Goal: Task Accomplishment & Management: Manage account settings

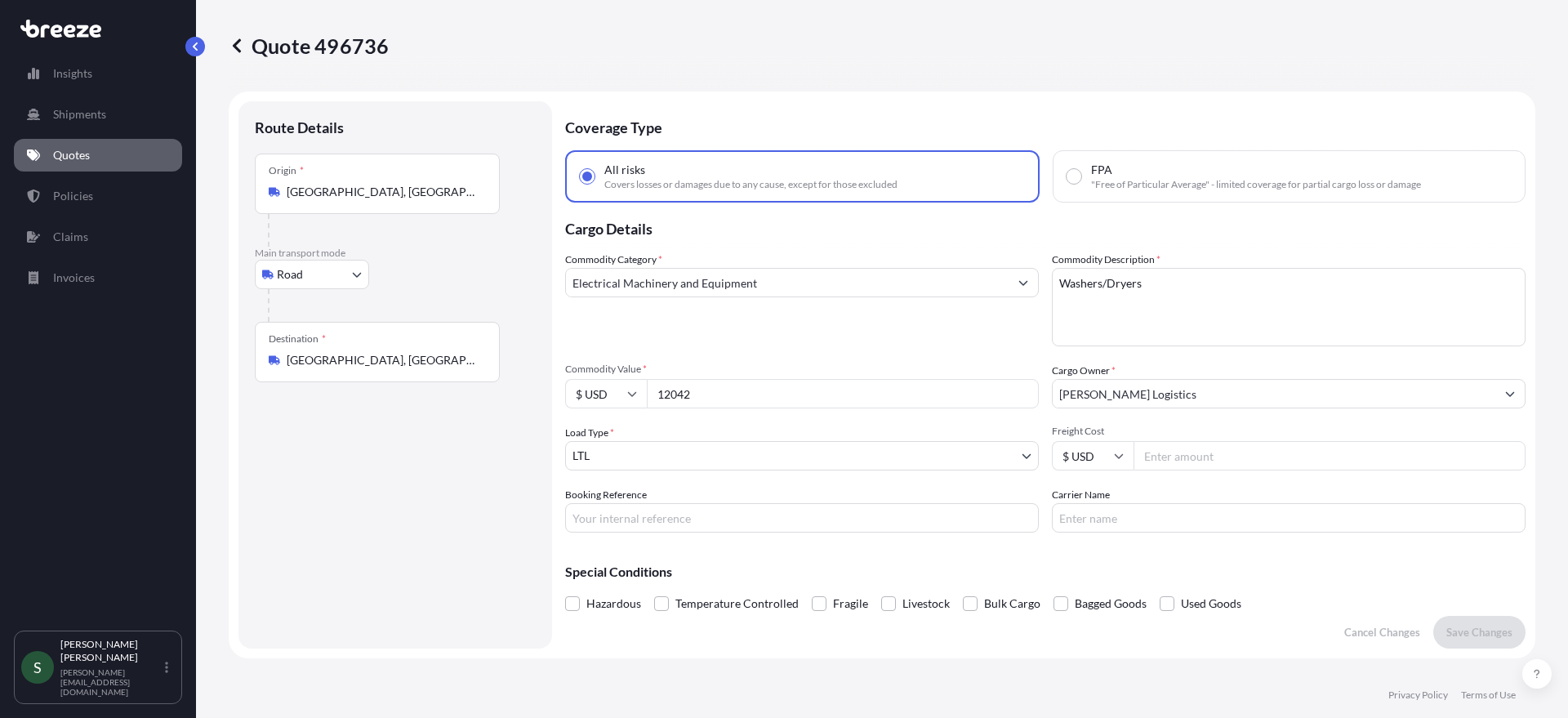
select select "Road"
select select "1"
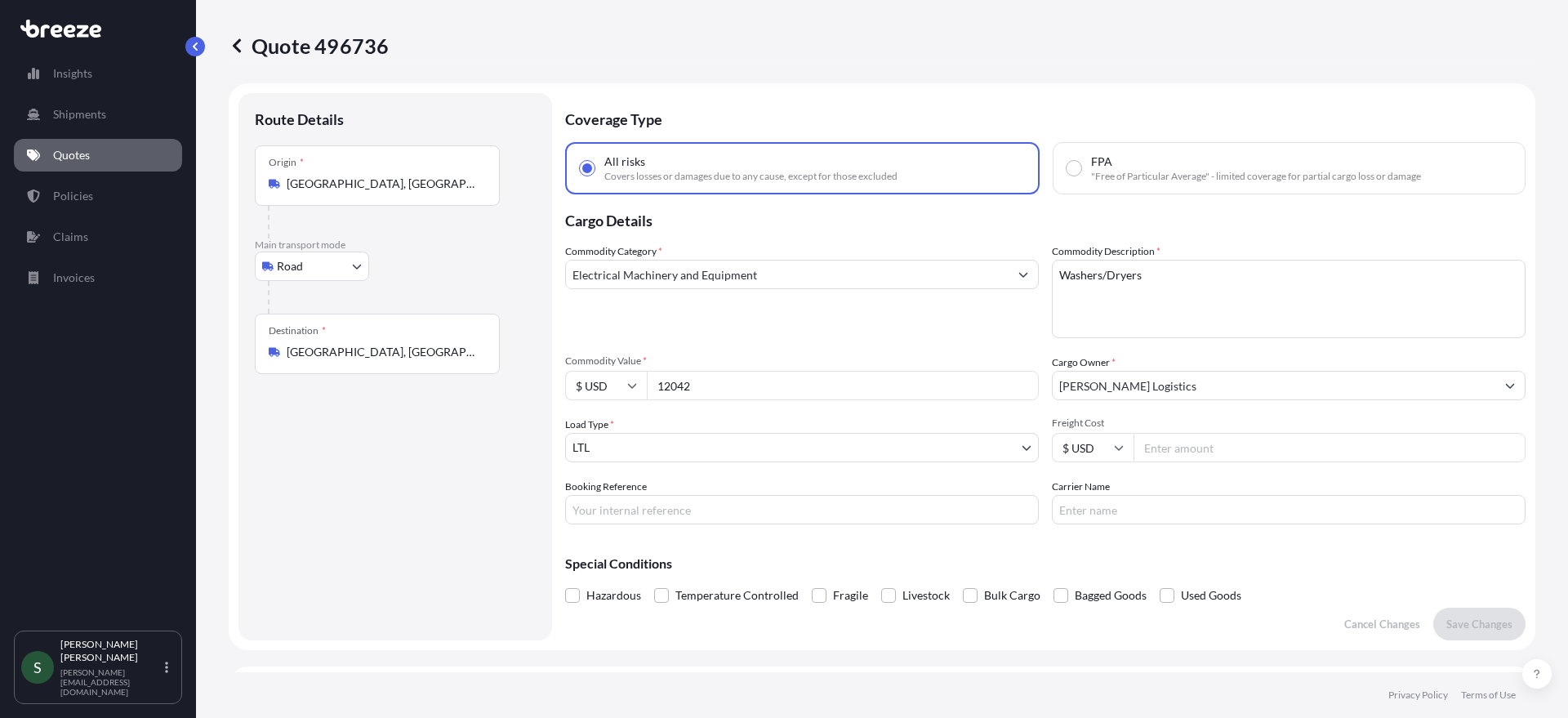
scroll to position [294, 0]
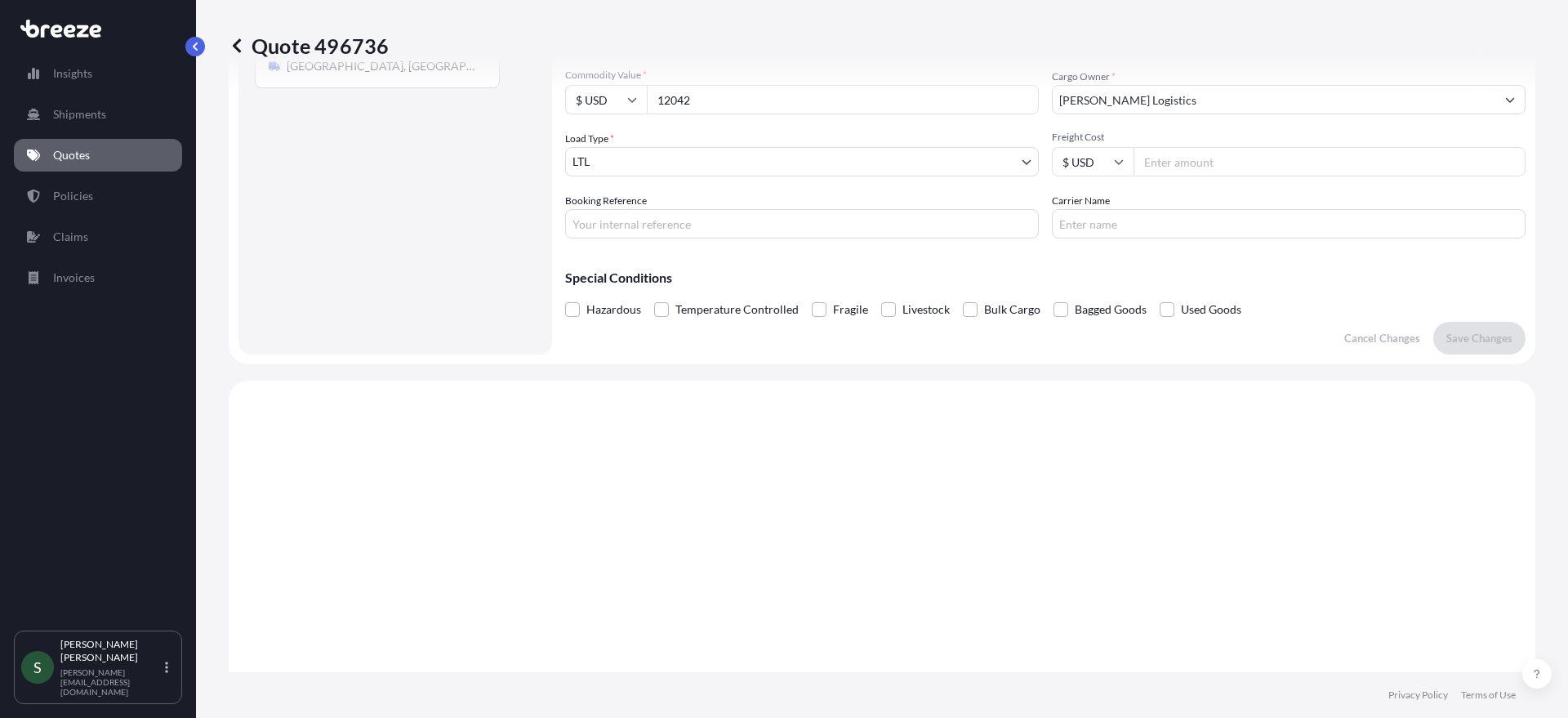
click at [75, 143] on link "Quotes" at bounding box center [98, 155] width 168 height 33
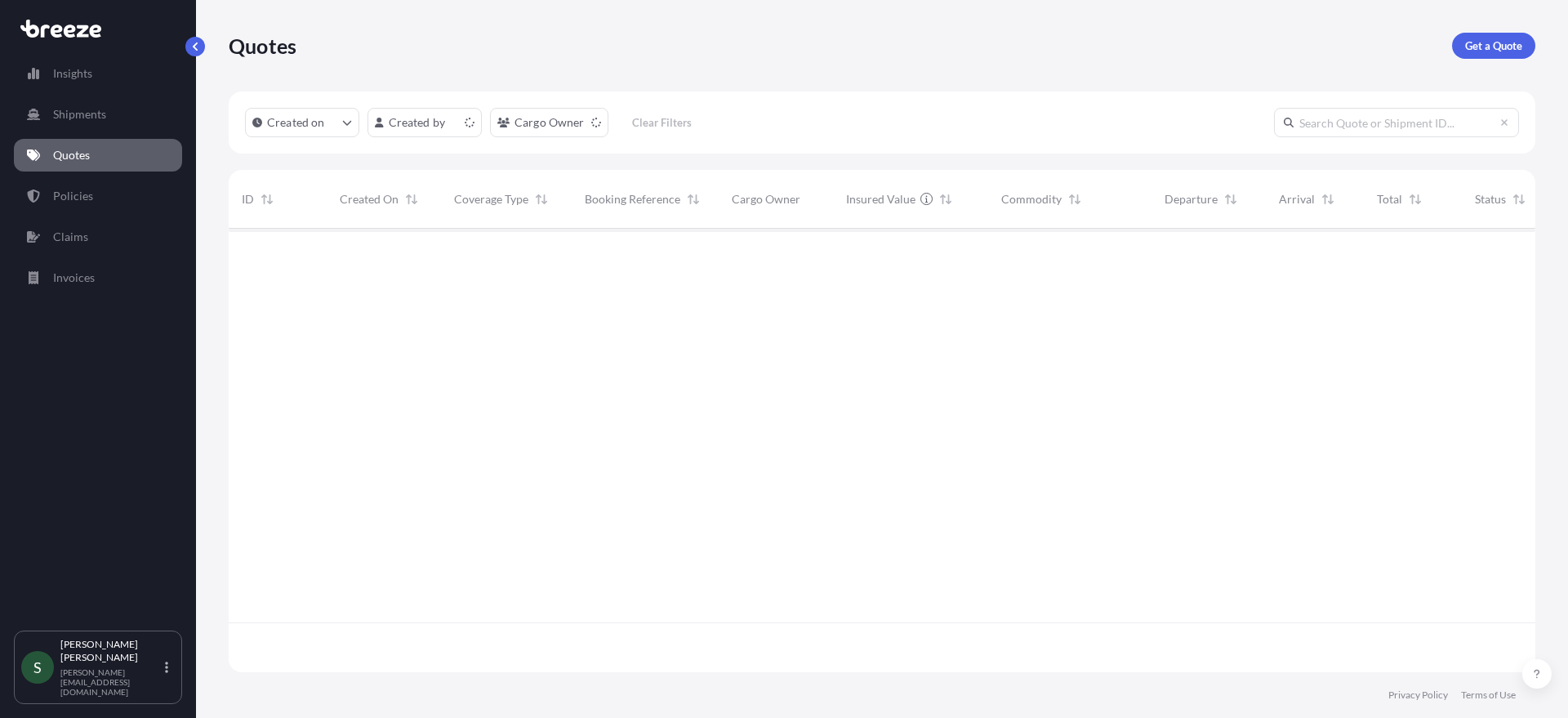
scroll to position [440, 1295]
click at [1367, 120] on input "text" at bounding box center [1397, 122] width 245 height 29
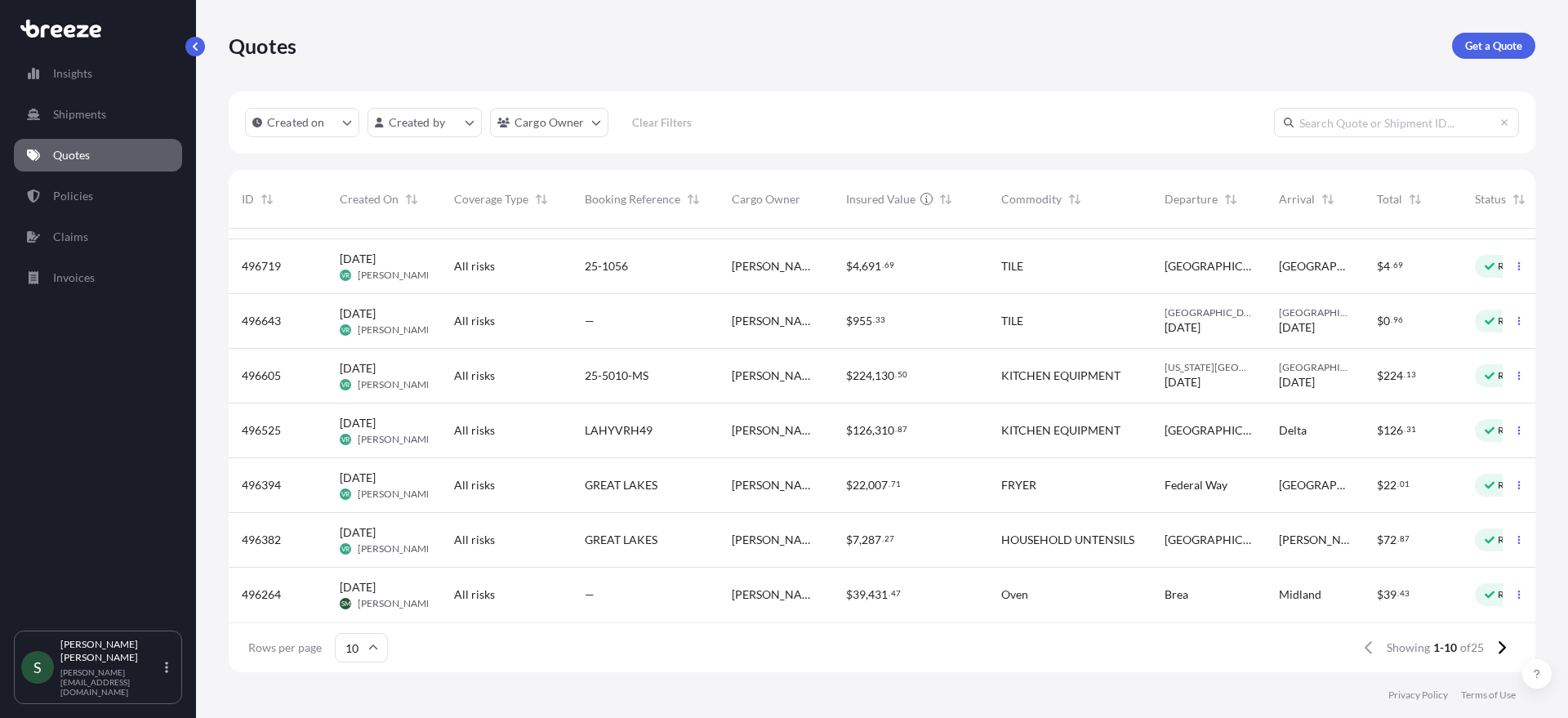
scroll to position [165, 0]
click at [1499, 646] on icon at bounding box center [1502, 648] width 9 height 15
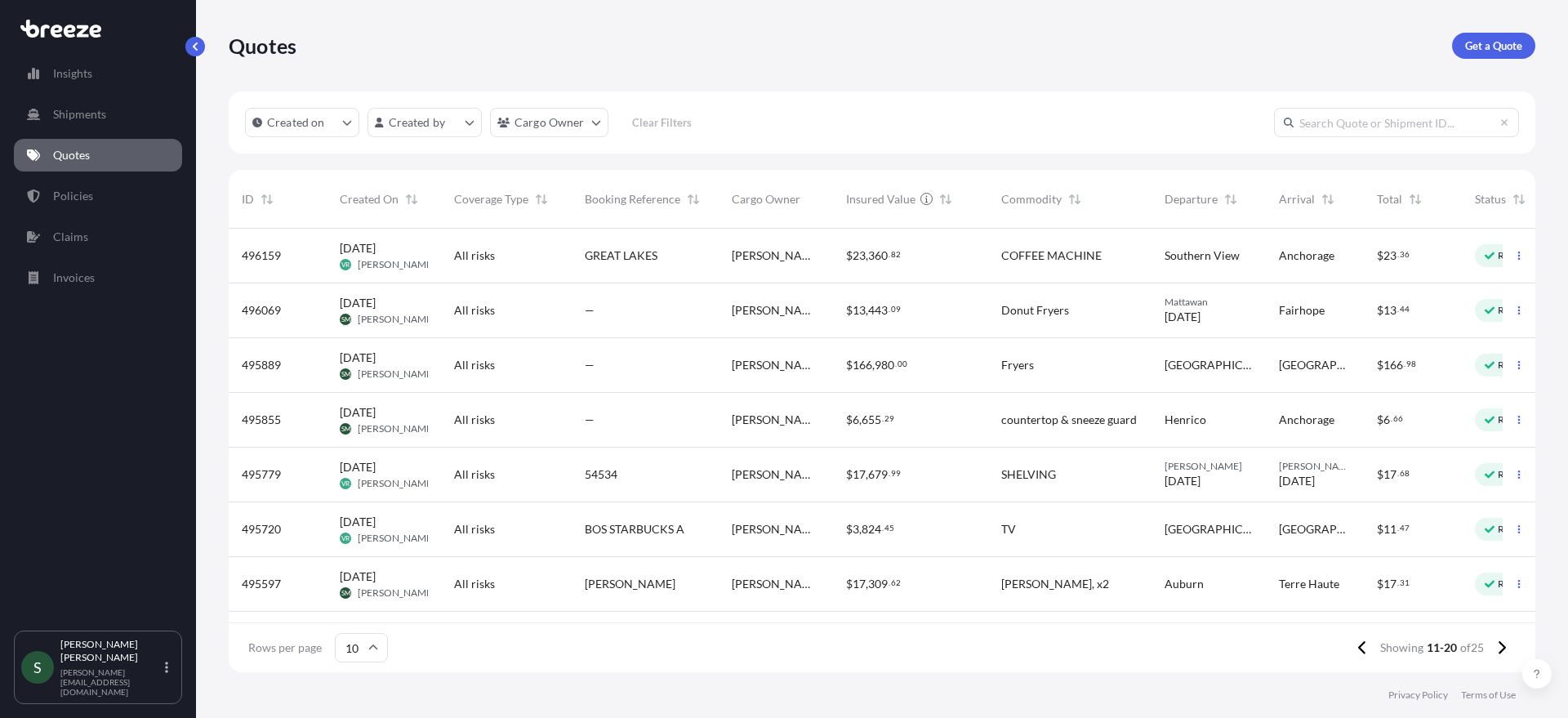
click at [914, 316] on div "$ 13 , 443 . 09" at bounding box center [910, 311] width 129 height 16
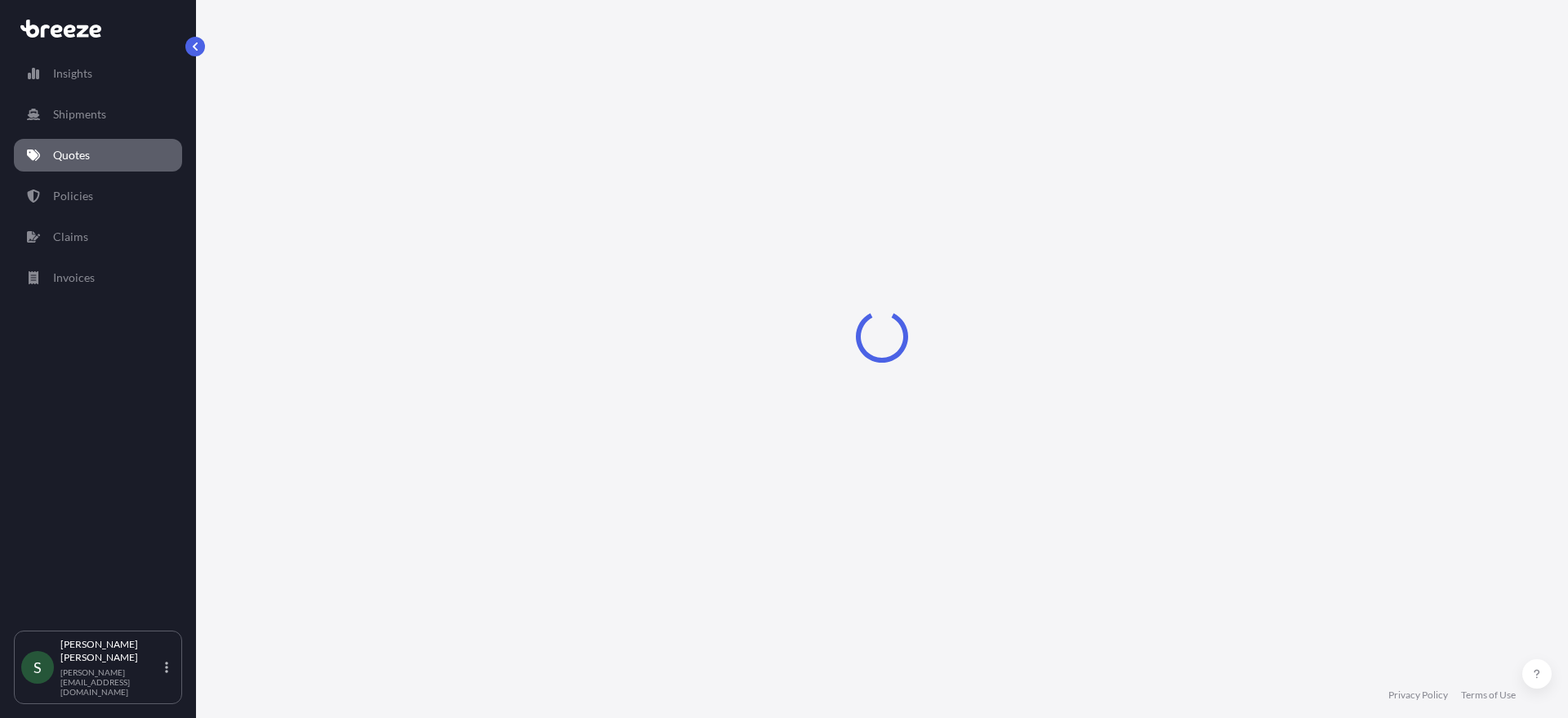
select select "Road"
select select "1"
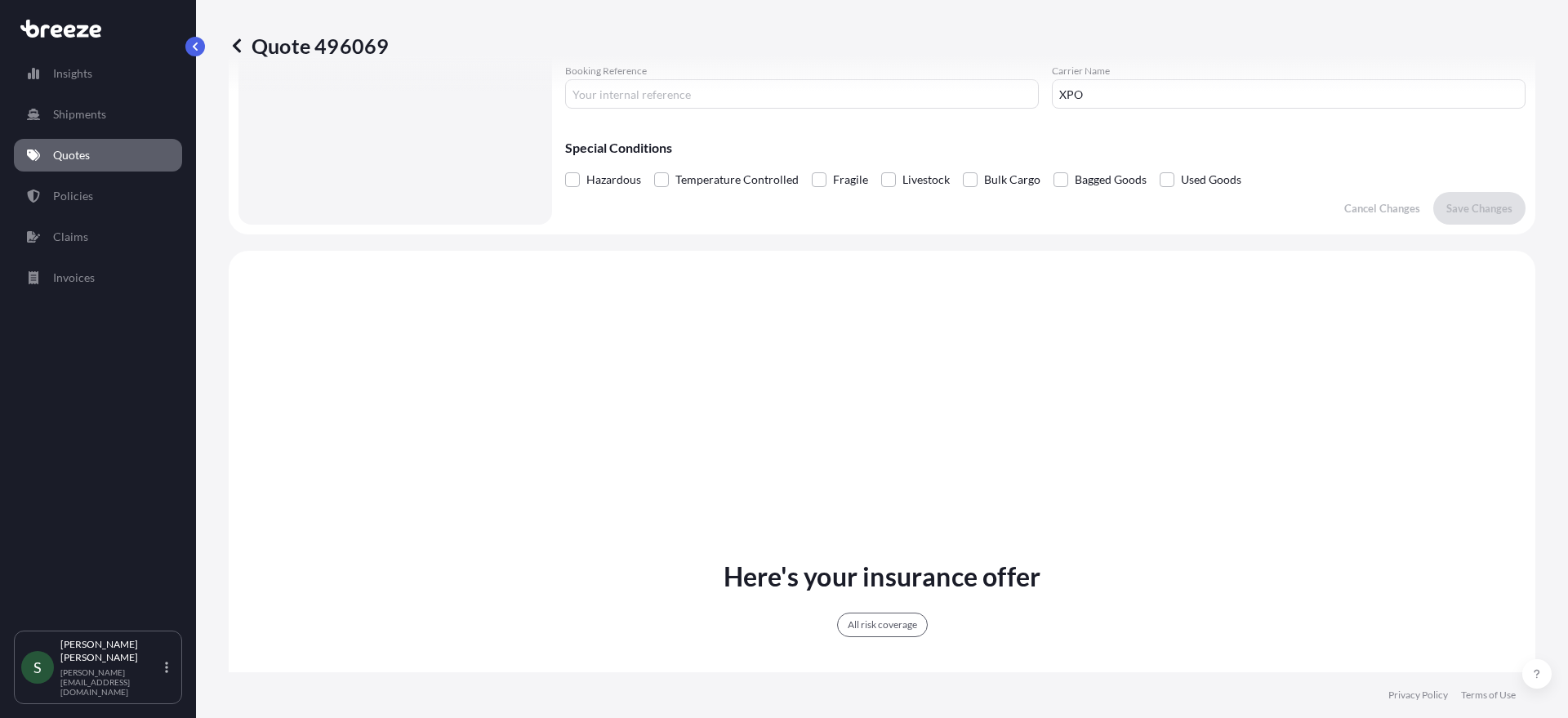
scroll to position [107, 0]
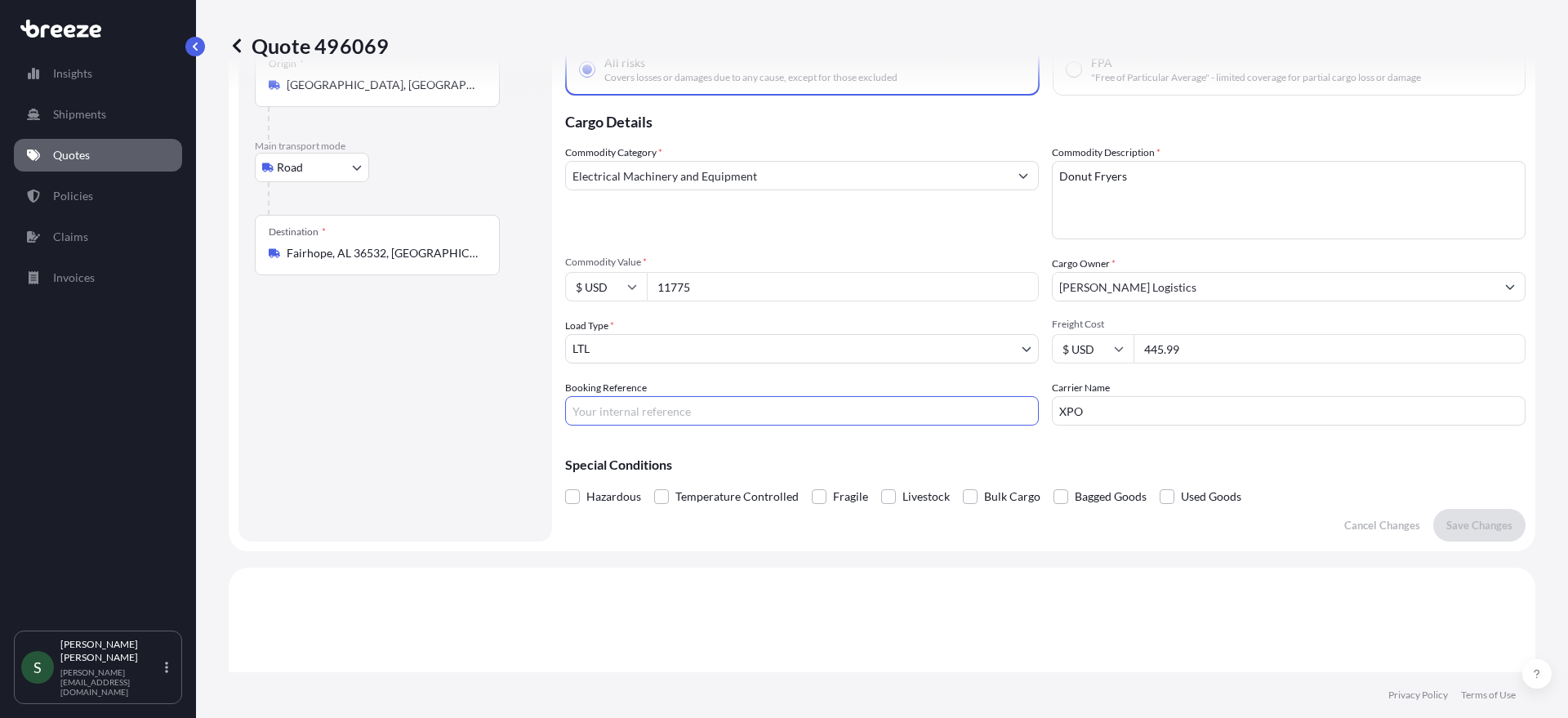
click at [722, 411] on input "Booking Reference" at bounding box center [802, 411] width 473 height 29
type input "DO-0150-10"
click at [514, 458] on div "Route Details Place of loading Road Road Rail Origin * [GEOGRAPHIC_DATA] Main t…" at bounding box center [396, 268] width 281 height 514
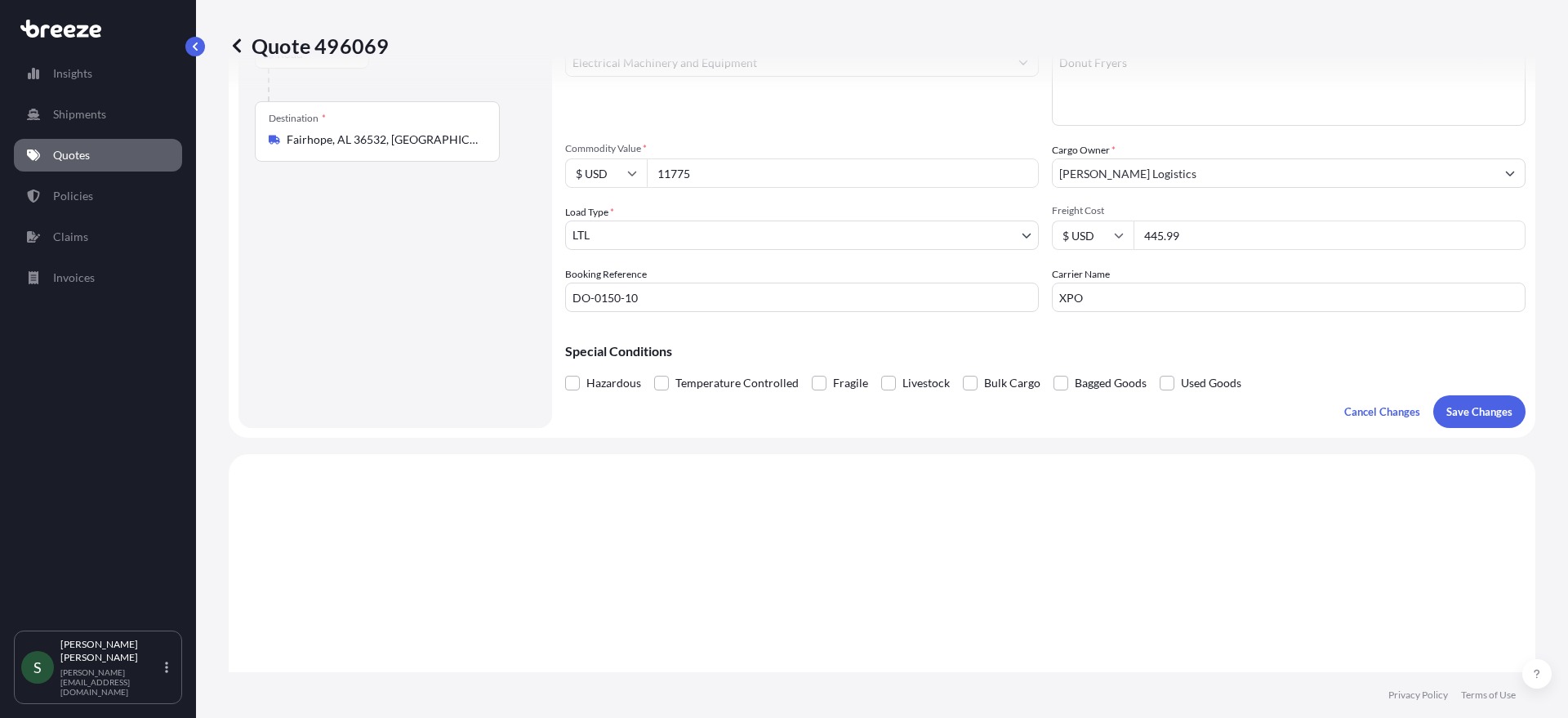
scroll to position [227, 0]
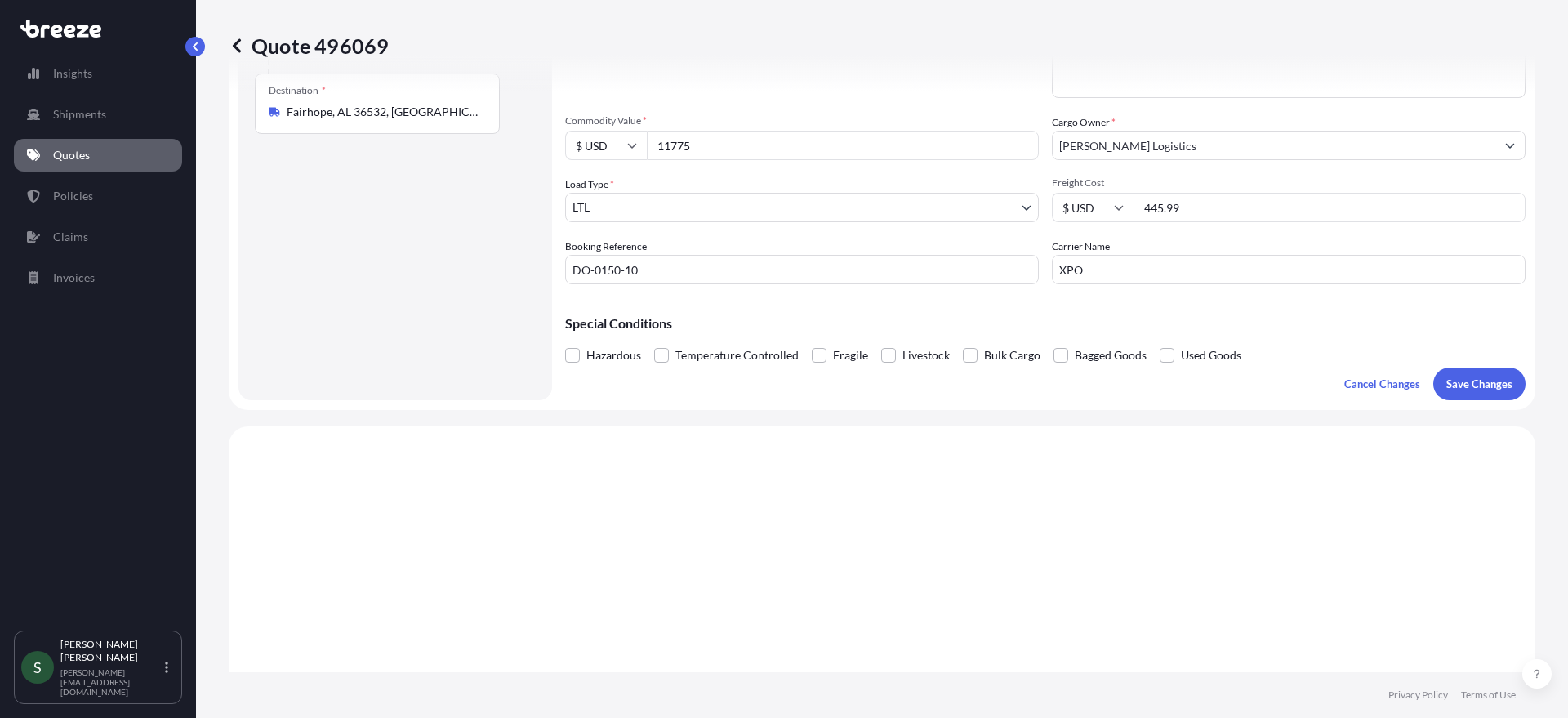
scroll to position [0, 0]
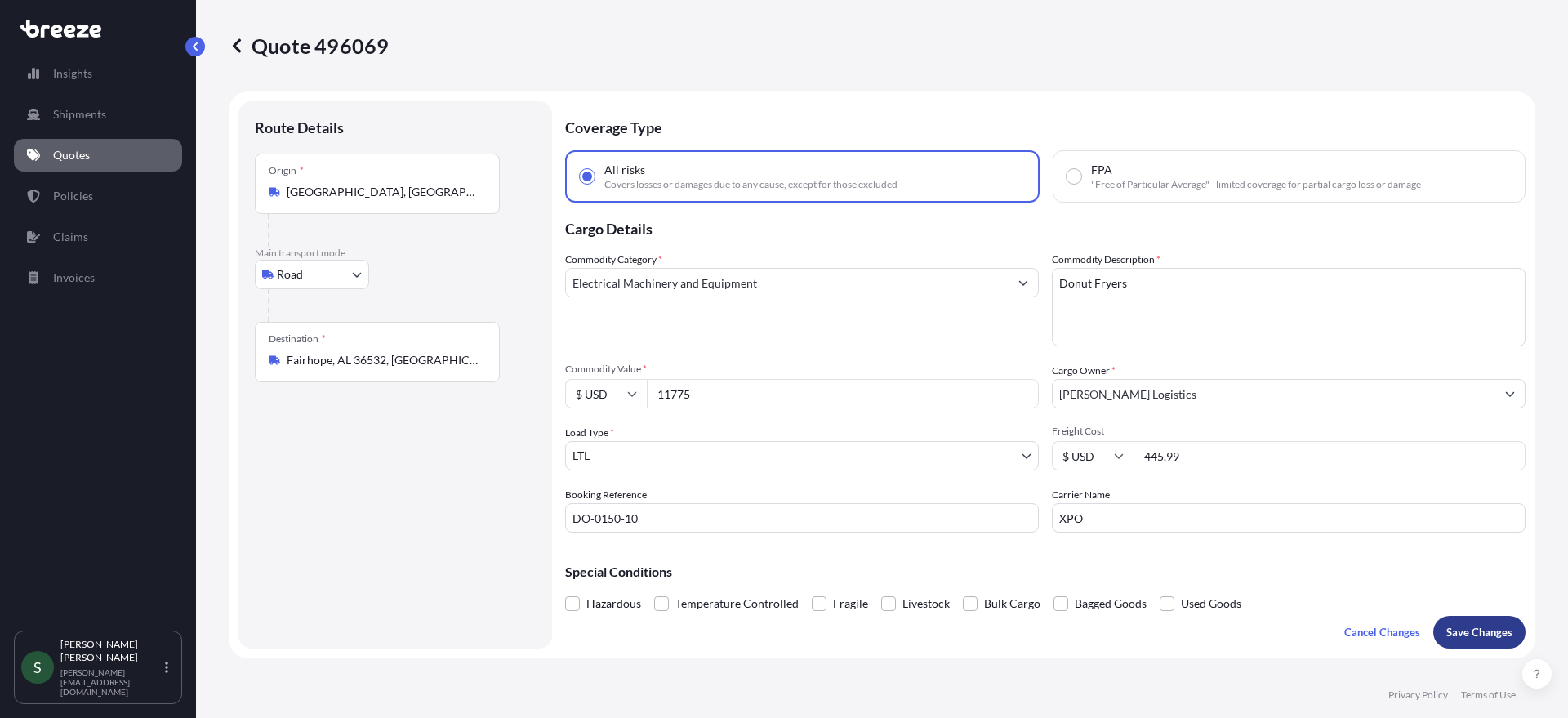
click at [1482, 643] on button "Save Changes" at bounding box center [1479, 632] width 92 height 33
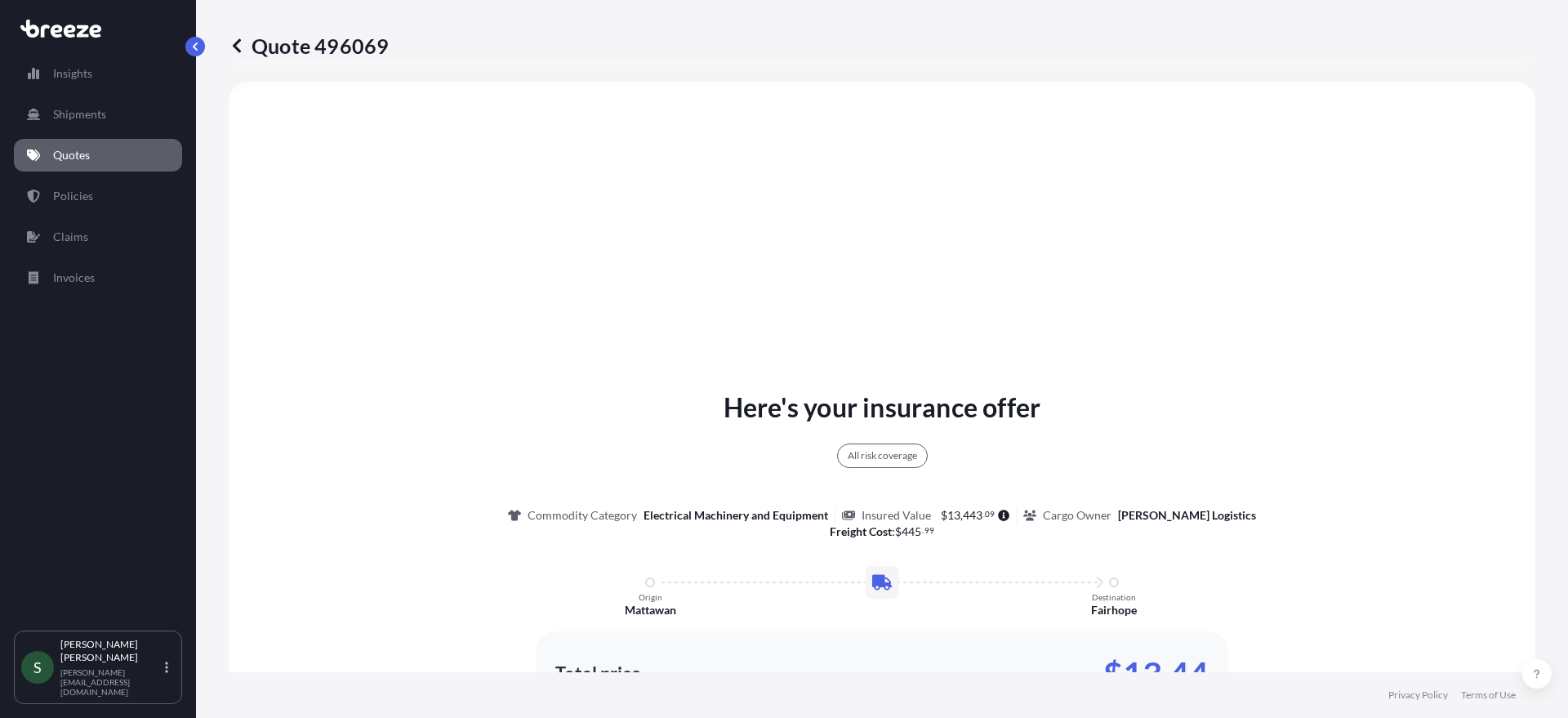
select select "Road"
select select "1"
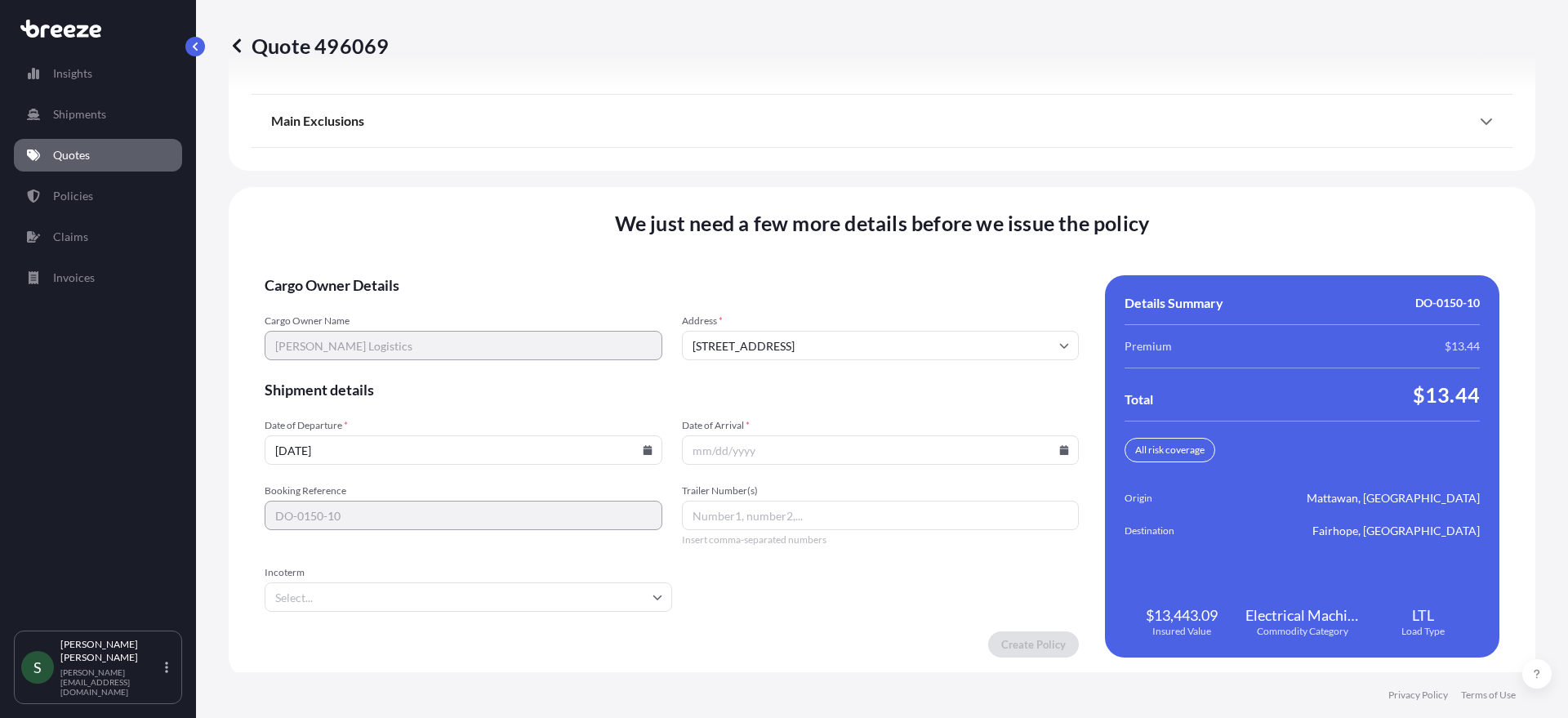
scroll to position [2134, 0]
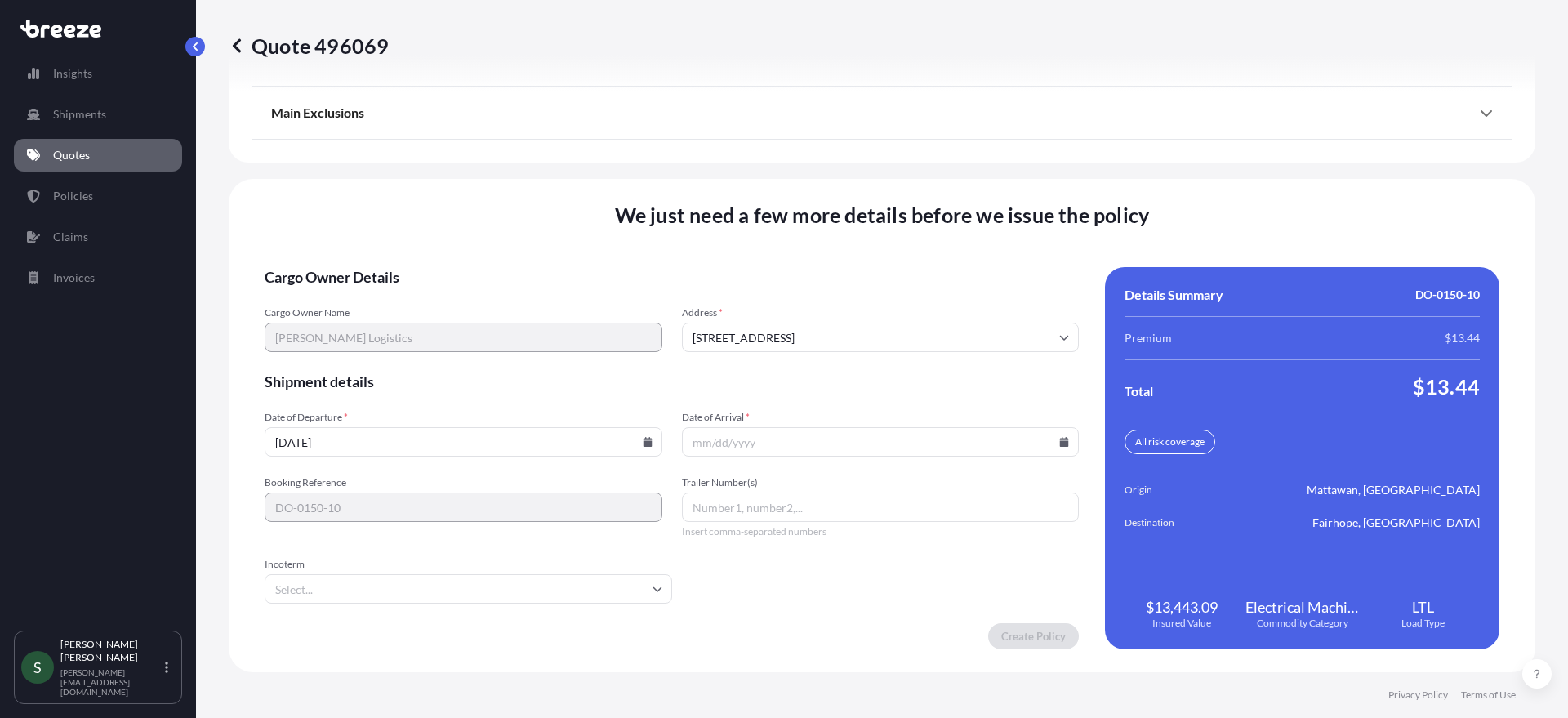
click at [648, 438] on input "[DATE]" at bounding box center [463, 442] width 397 height 29
click at [644, 441] on icon at bounding box center [648, 441] width 9 height 10
click at [498, 291] on button "15" at bounding box center [500, 296] width 26 height 26
type input "[DATE]"
click at [1060, 439] on icon at bounding box center [1065, 441] width 9 height 10
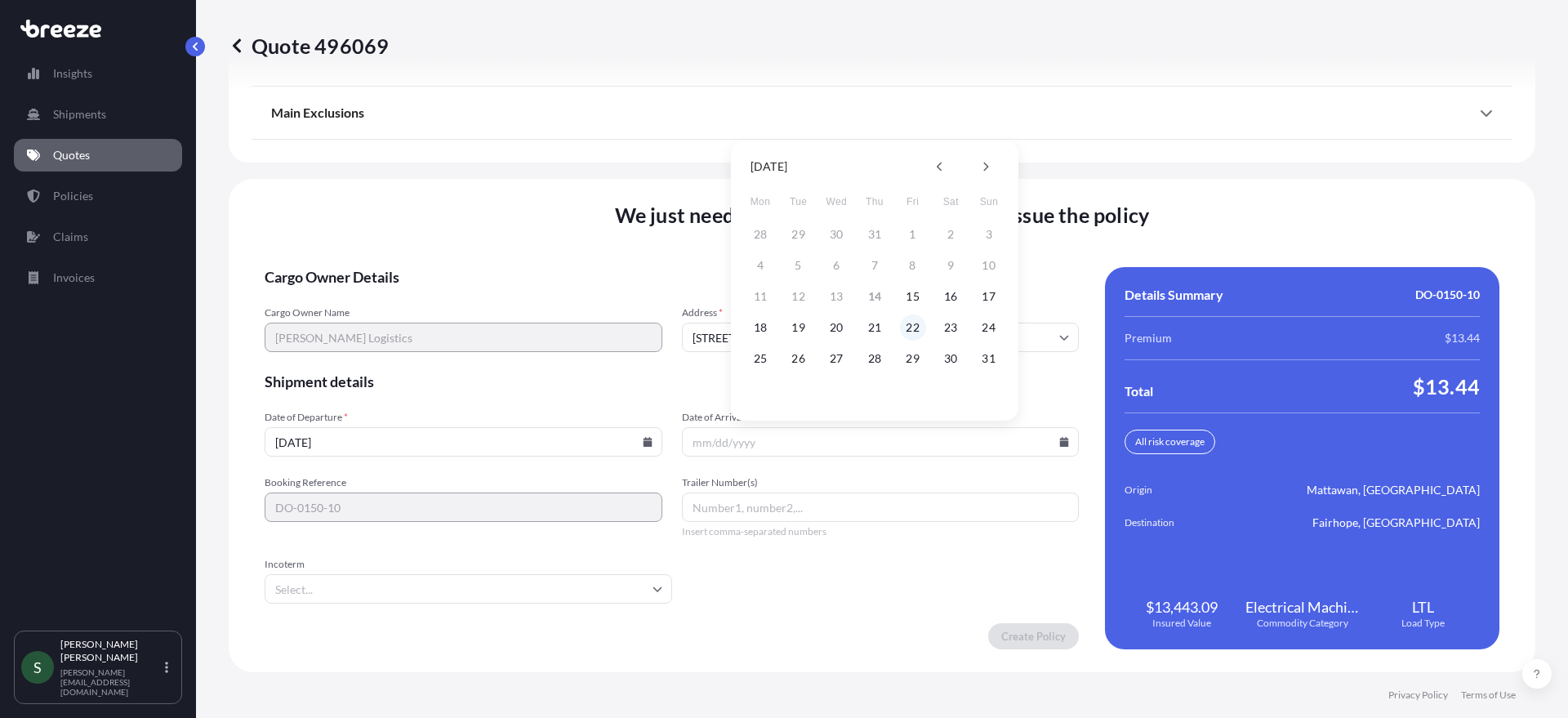
click at [913, 329] on button "22" at bounding box center [913, 327] width 26 height 26
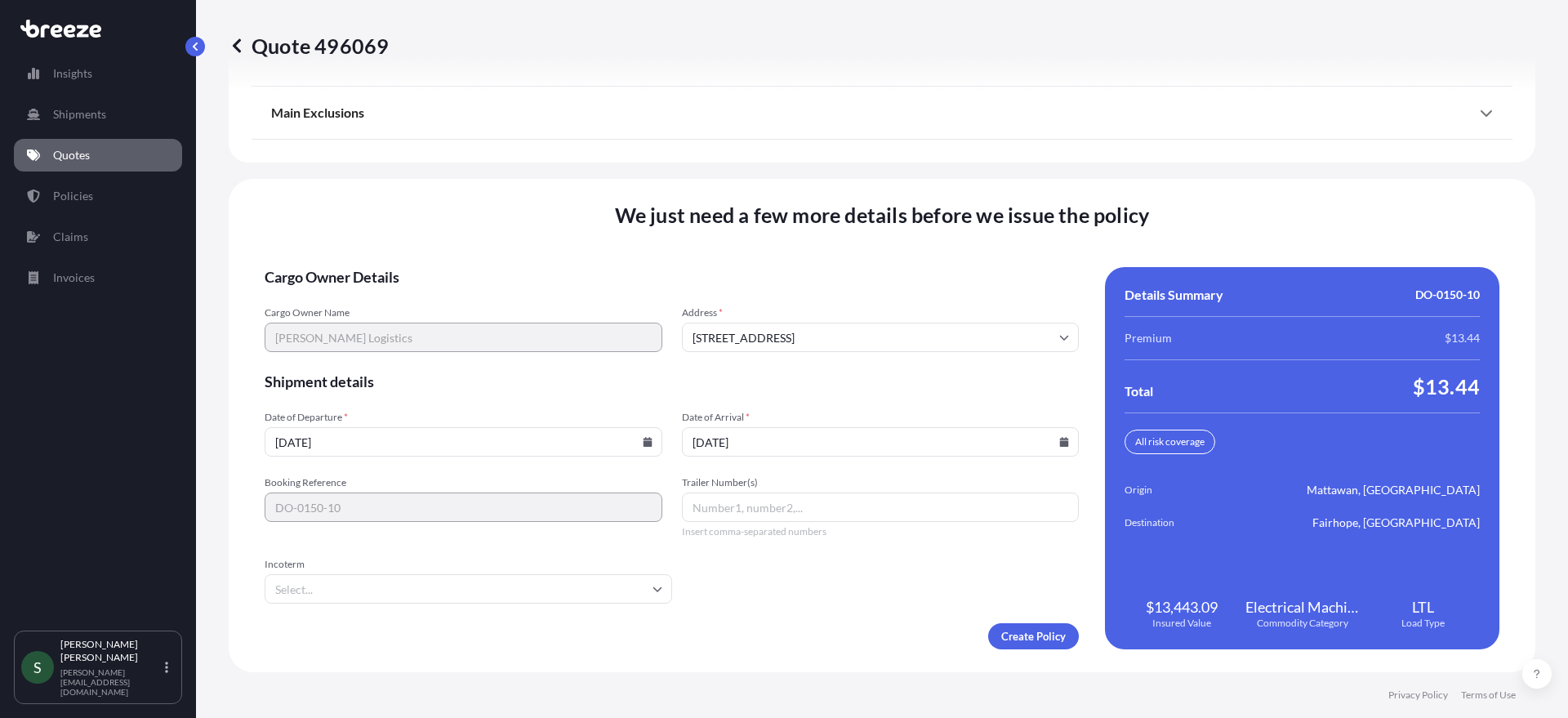
click at [1060, 441] on icon at bounding box center [1065, 441] width 9 height 10
click at [800, 324] on button "19" at bounding box center [799, 327] width 26 height 26
type input "[DATE]"
click at [761, 642] on div "Create Policy" at bounding box center [672, 636] width 814 height 26
click at [1061, 442] on input "[DATE]" at bounding box center [880, 442] width 397 height 29
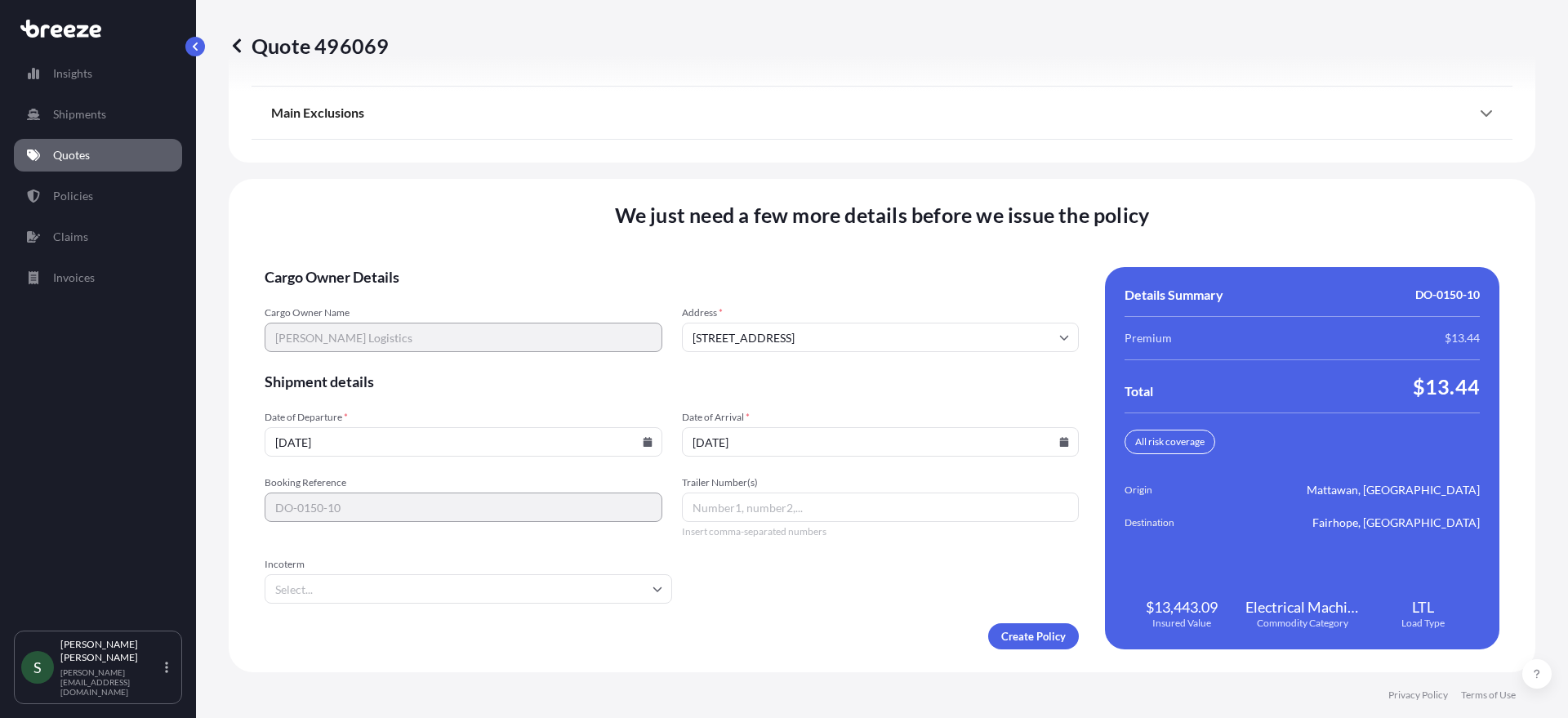
click at [876, 570] on form "Cargo Owner Details Cargo Owner Name [PERSON_NAME] Logistics Address * [STREET_…" at bounding box center [672, 458] width 814 height 382
